Goal: Task Accomplishment & Management: Manage account settings

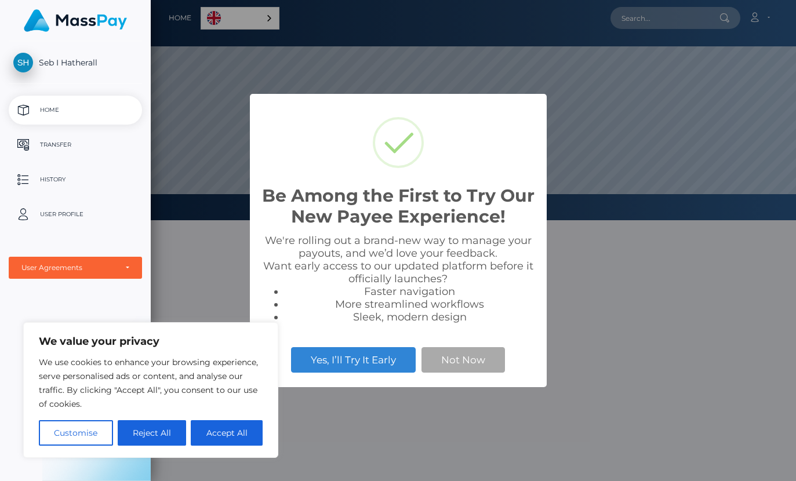
scroll to position [220, 796]
click at [479, 370] on button "Not Now" at bounding box center [462, 360] width 83 height 26
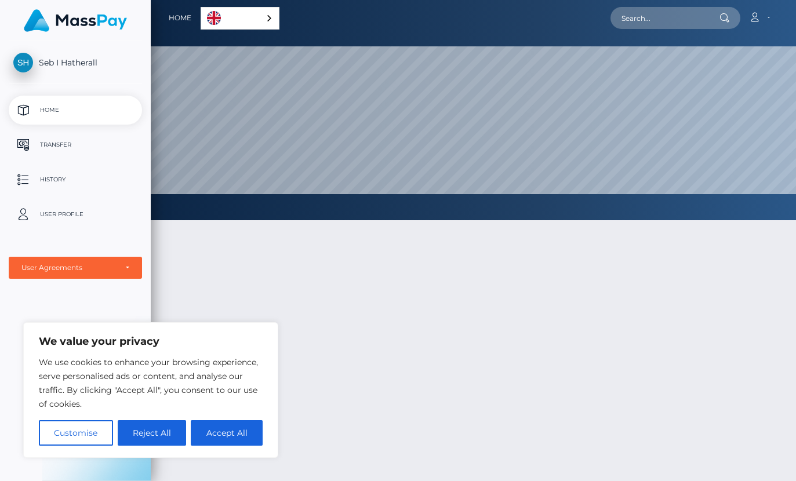
click at [132, 426] on button "Reject All" at bounding box center [152, 433] width 69 height 26
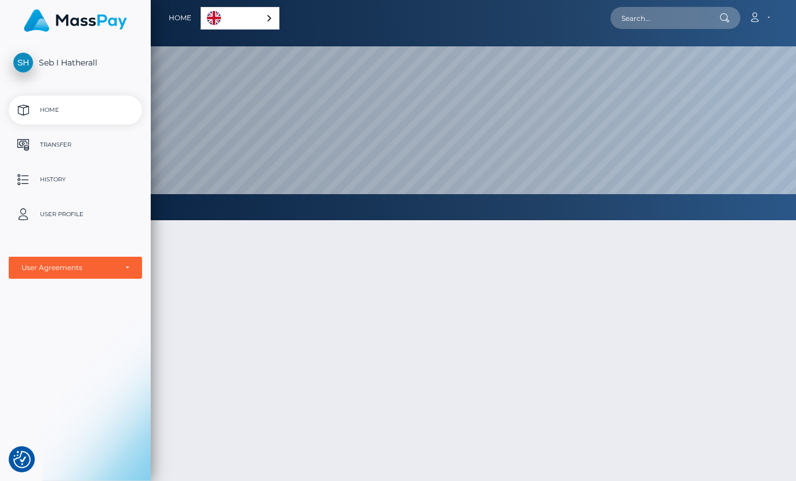
click at [201, 19] on link "English" at bounding box center [240, 18] width 78 height 21
click at [263, 269] on div at bounding box center [473, 408] width 645 height 410
click at [0, 0] on button "button" at bounding box center [0, 0] width 0 height 0
click at [83, 170] on link "History" at bounding box center [75, 179] width 133 height 29
click at [100, 222] on p "User Profile" at bounding box center [75, 214] width 124 height 17
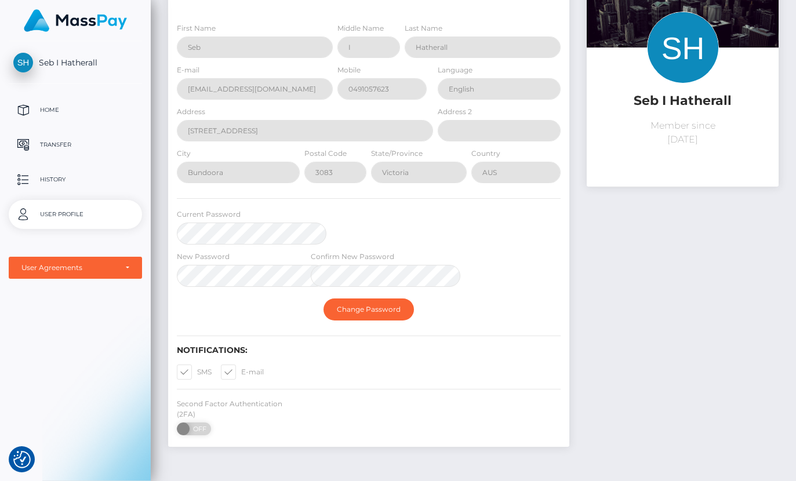
scroll to position [78, 0]
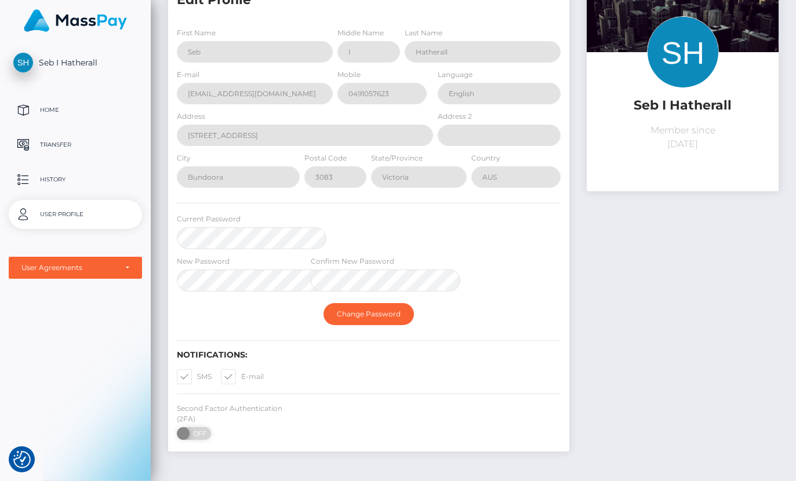
click at [177, 415] on label "Second Factor Authentication (2FA)" at bounding box center [235, 413] width 117 height 21
click at [183, 427] on span "OFF" at bounding box center [197, 433] width 29 height 13
checkbox input "true"
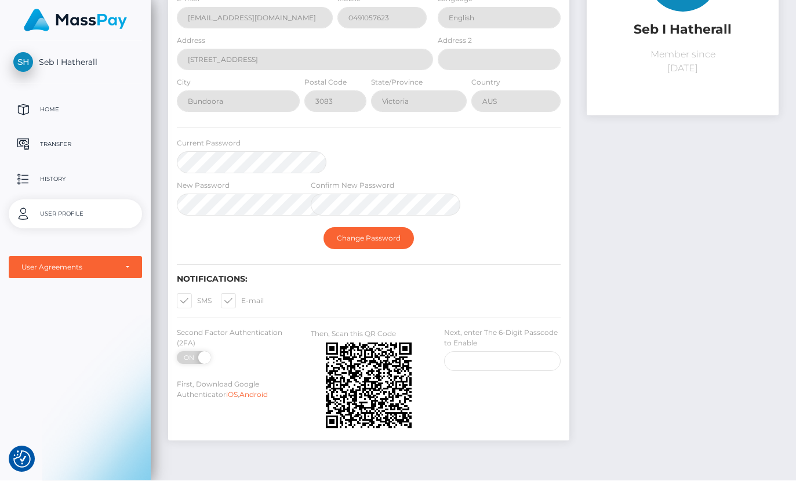
scroll to position [152, 0]
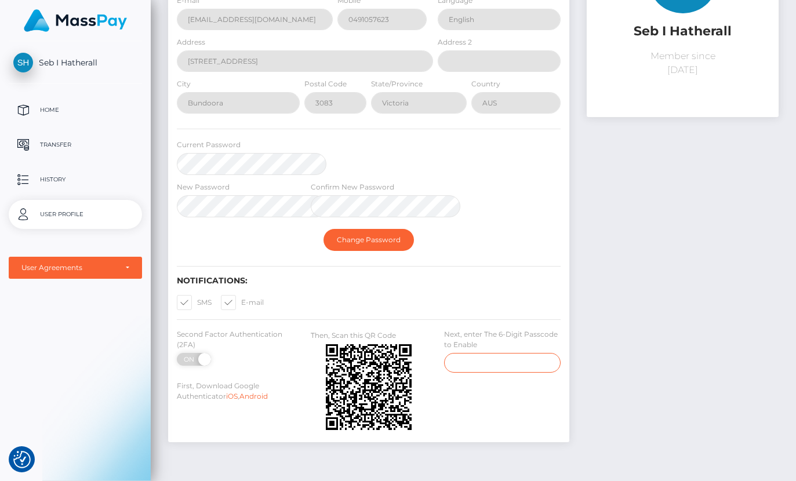
click at [444, 353] on input "number" at bounding box center [502, 363] width 117 height 20
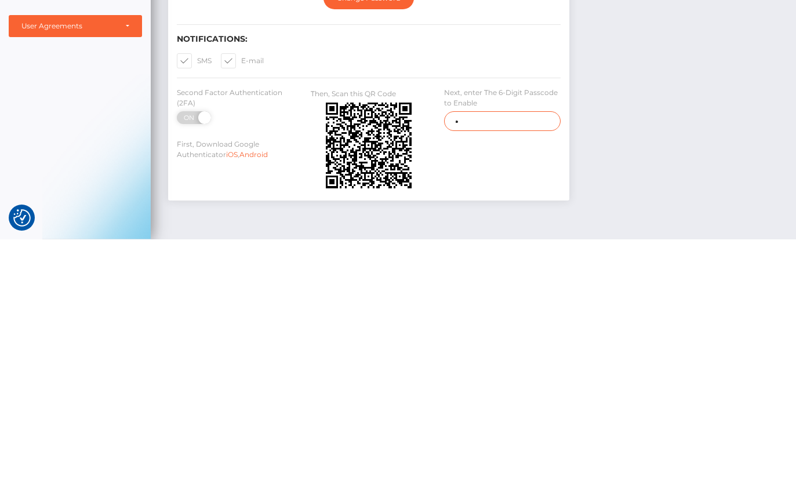
type input "57790"
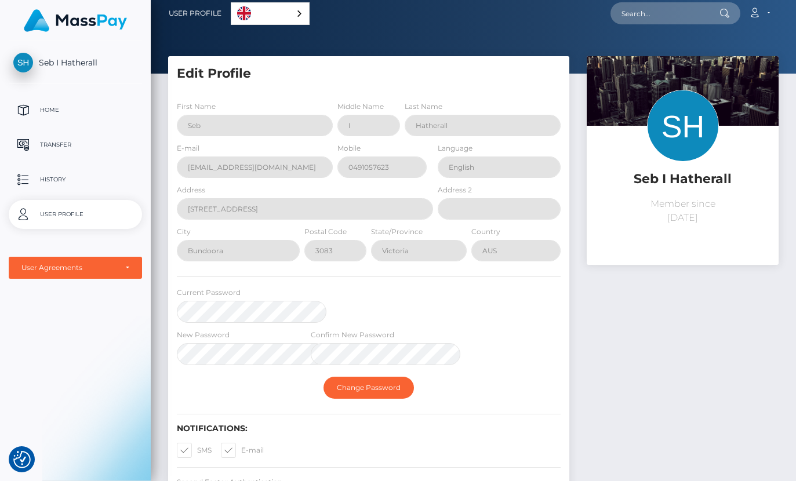
scroll to position [0, 0]
